Goal: Find specific page/section: Find specific page/section

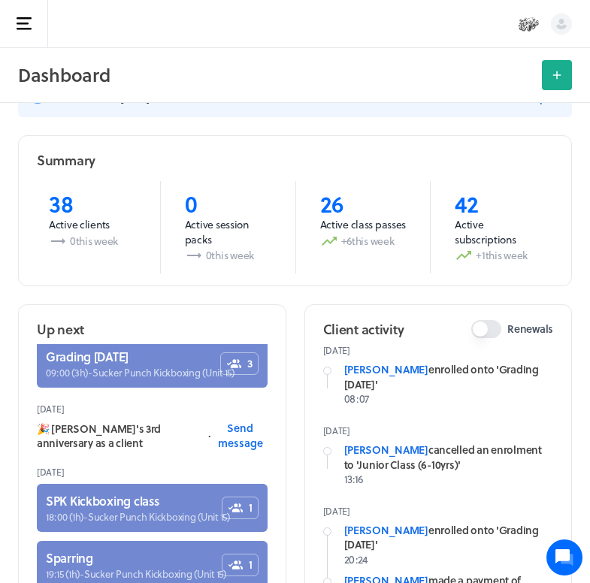
scroll to position [32, 0]
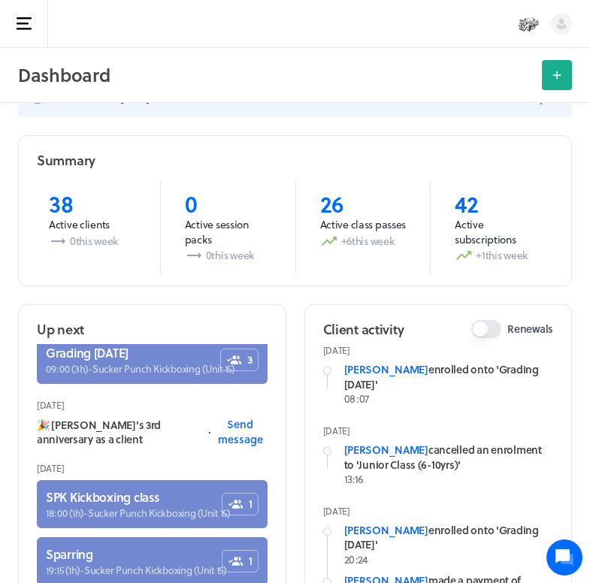
click at [19, 33] on button "Open sidebar" at bounding box center [24, 24] width 48 height 48
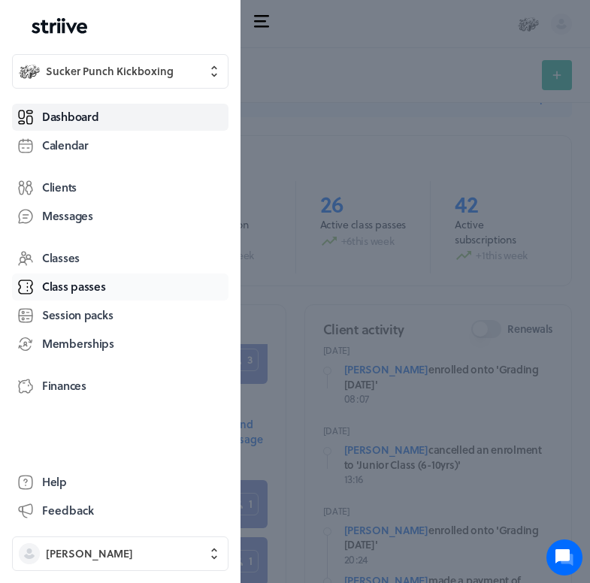
click at [80, 286] on span "Class passes" at bounding box center [74, 287] width 64 height 16
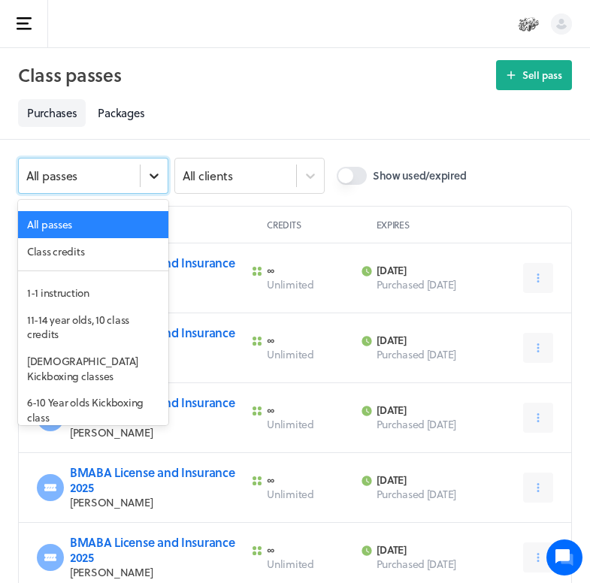
click at [159, 171] on icon at bounding box center [154, 175] width 15 height 15
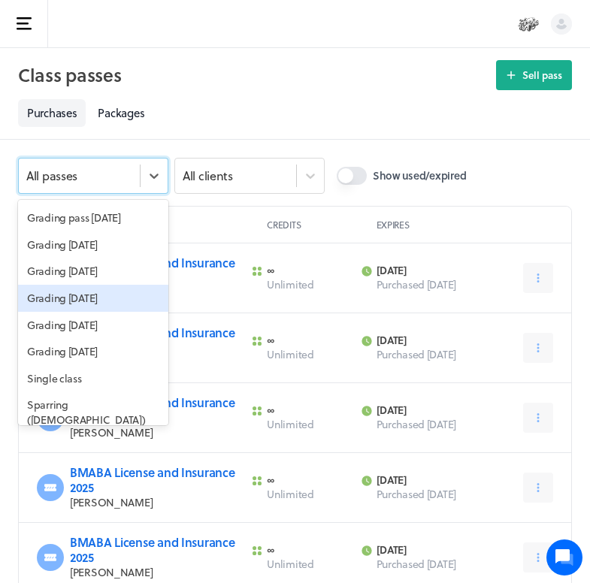
scroll to position [1025, 0]
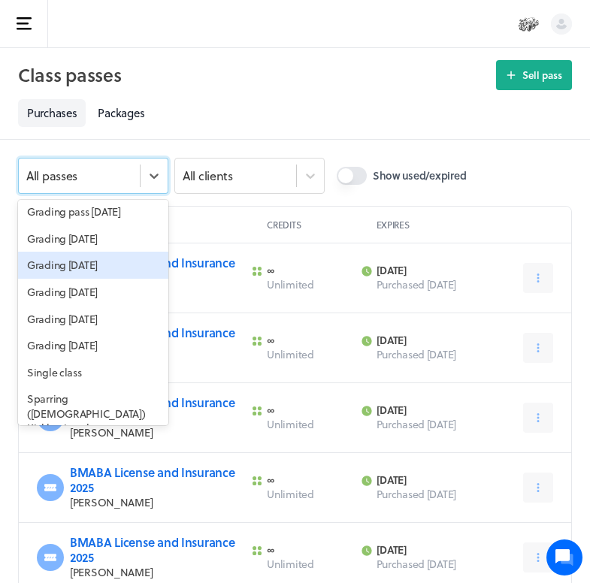
click at [79, 279] on div "Grading [DATE]" at bounding box center [93, 265] width 150 height 27
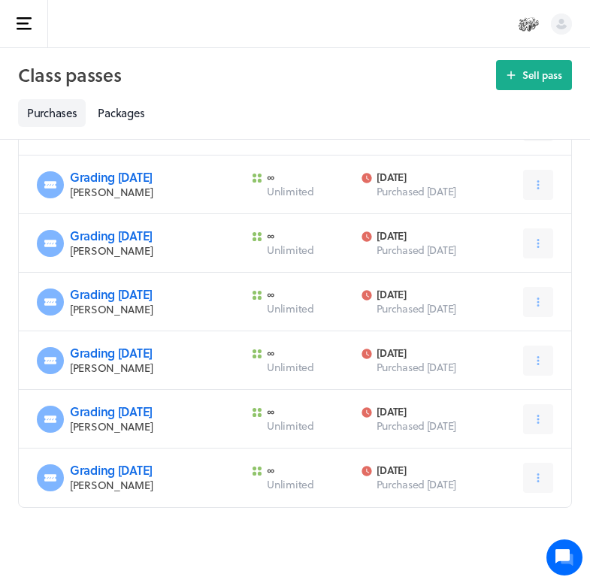
scroll to position [295, 0]
click at [15, 38] on button "Open sidebar" at bounding box center [24, 24] width 48 height 48
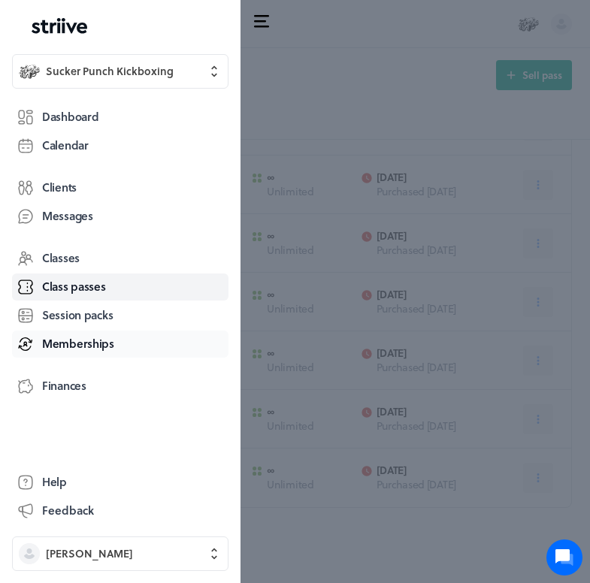
click at [64, 346] on span "Memberships" at bounding box center [78, 344] width 72 height 16
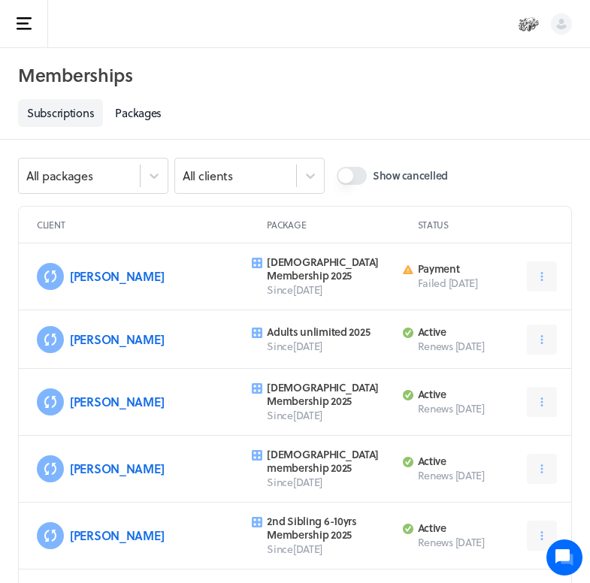
click at [24, 9] on button "Open sidebar" at bounding box center [24, 24] width 48 height 48
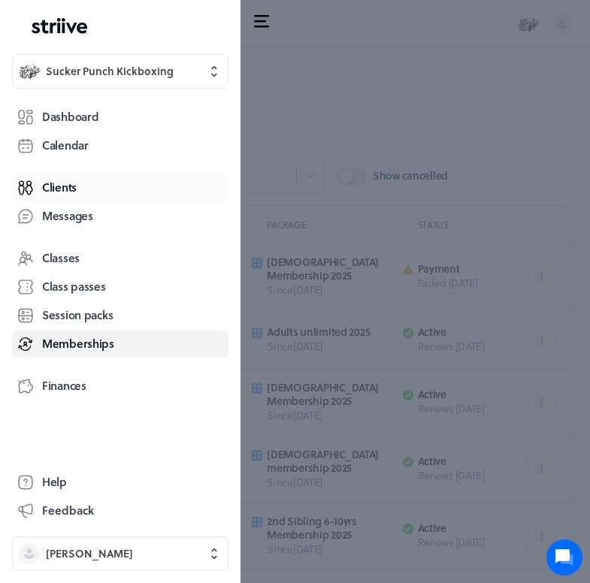
click at [68, 189] on span "Clients" at bounding box center [59, 188] width 35 height 16
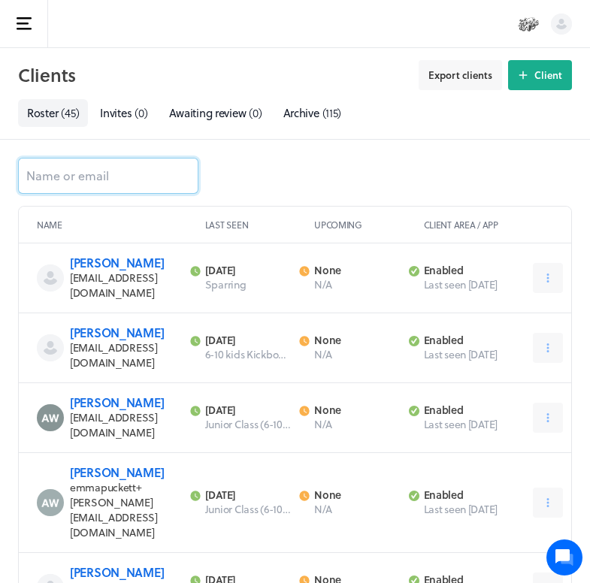
click at [110, 177] on input at bounding box center [108, 176] width 180 height 36
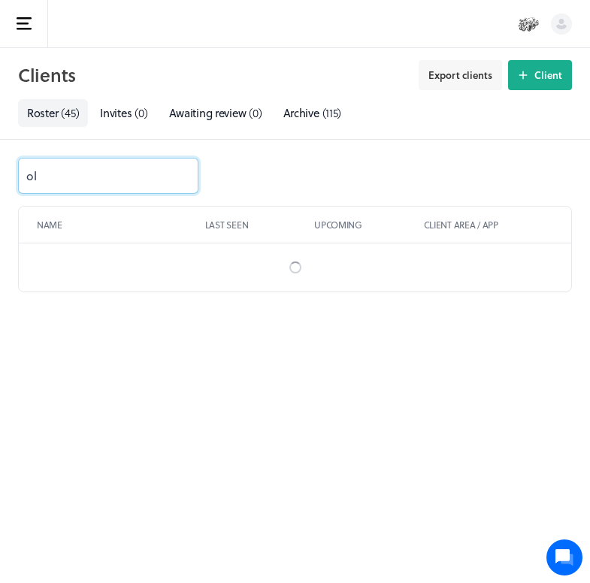
type input "oll"
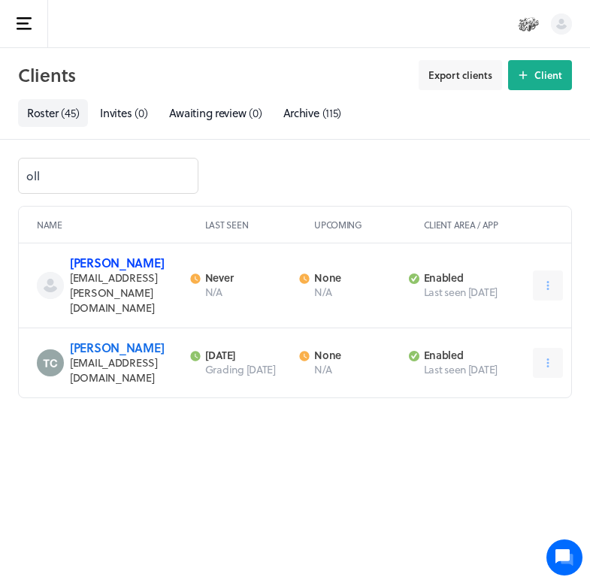
click at [122, 271] on link "[PERSON_NAME]" at bounding box center [117, 262] width 94 height 17
